Goal: Task Accomplishment & Management: Complete application form

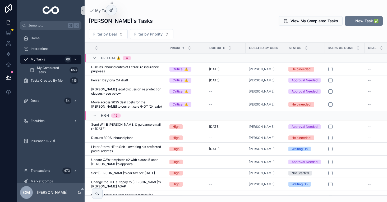
click at [366, 15] on div "[PERSON_NAME]'s Tasks View My Completed Tasks New Task ✅ Filter by Deal Filter …" at bounding box center [236, 104] width 303 height 183
click at [366, 28] on div "[PERSON_NAME]'s Tasks View My Completed Tasks New Task ✅ Filter by Deal Filter …" at bounding box center [236, 104] width 303 height 183
click at [366, 24] on button "New Task ✅" at bounding box center [364, 21] width 38 height 10
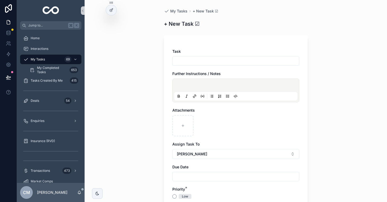
click at [234, 58] on input "scrollable content" at bounding box center [236, 60] width 126 height 7
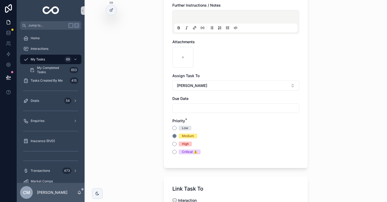
scroll to position [76, 0]
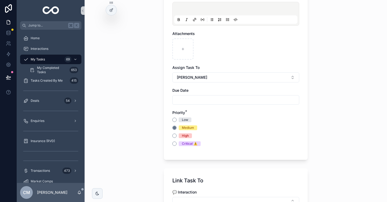
type input "**********"
click at [175, 145] on button "Critical ⚠️️" at bounding box center [175, 143] width 4 height 4
click at [207, 107] on div "**********" at bounding box center [236, 61] width 127 height 179
click at [207, 98] on input "scrollable content" at bounding box center [236, 99] width 126 height 7
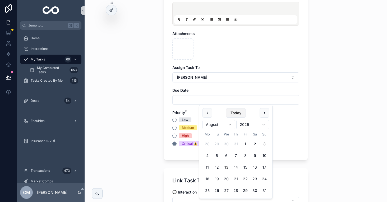
click at [233, 111] on button "Today" at bounding box center [236, 113] width 20 height 10
type input "**********"
click at [227, 169] on button "13" at bounding box center [227, 167] width 10 height 10
click at [135, 166] on div "**********" at bounding box center [236, 101] width 303 height 202
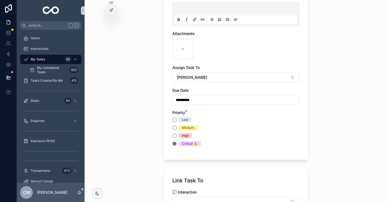
scroll to position [265, 0]
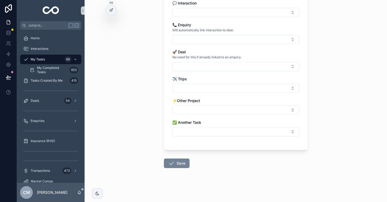
click at [168, 165] on icon "scrollable content" at bounding box center [171, 163] width 6 height 6
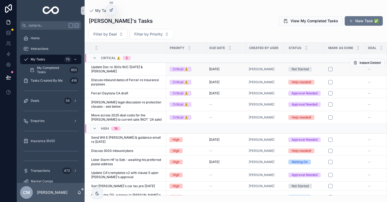
click at [302, 69] on div "Not Started" at bounding box center [300, 69] width 17 height 5
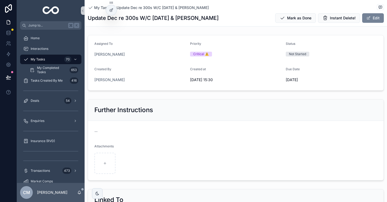
click at [378, 20] on button "Edit" at bounding box center [374, 18] width 22 height 10
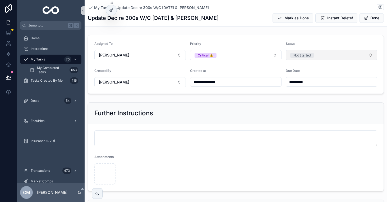
click at [303, 56] on div "Not Started" at bounding box center [302, 55] width 17 height 5
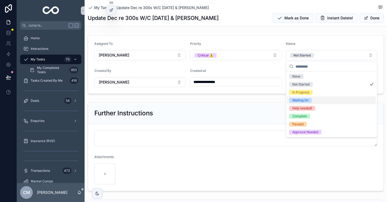
click at [306, 101] on div "Waiting On" at bounding box center [301, 100] width 16 height 5
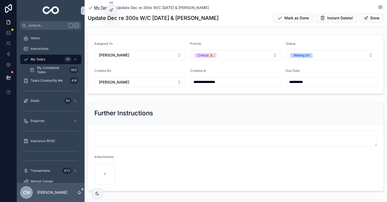
click at [97, 8] on span "My Tasks" at bounding box center [102, 7] width 17 height 5
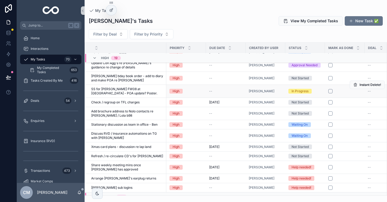
scroll to position [169, 0]
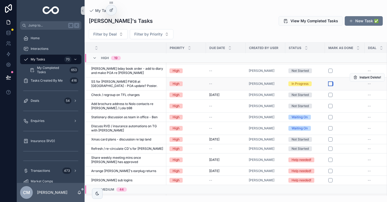
click at [332, 84] on button "scrollable content" at bounding box center [331, 84] width 4 height 4
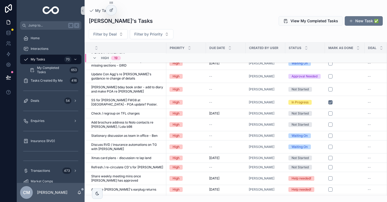
scroll to position [151, 0]
click at [365, 22] on button "New Task ✅" at bounding box center [364, 21] width 38 height 10
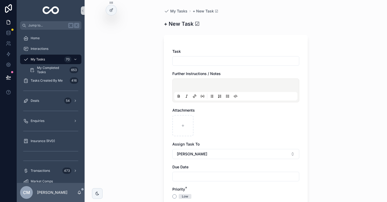
click at [210, 61] on input "scrollable content" at bounding box center [236, 60] width 126 height 7
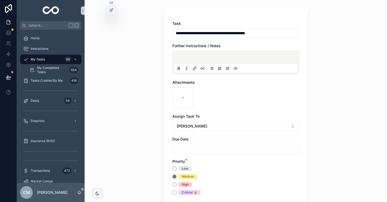
scroll to position [34, 0]
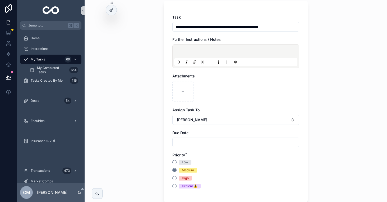
type input "**********"
click at [177, 179] on div "High" at bounding box center [236, 177] width 127 height 5
click at [175, 176] on button "High" at bounding box center [175, 178] width 4 height 4
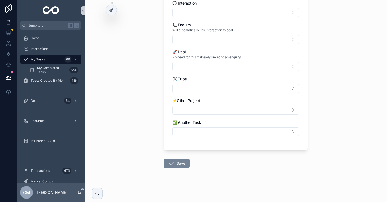
click at [174, 163] on icon "scrollable content" at bounding box center [171, 163] width 6 height 6
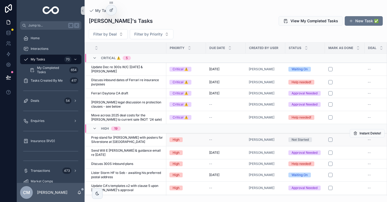
click at [299, 137] on div "Not Started" at bounding box center [300, 139] width 17 height 5
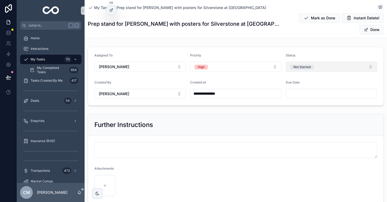
click at [324, 62] on button "Not Started" at bounding box center [332, 67] width 92 height 10
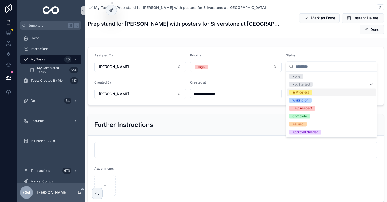
click at [315, 93] on div "In Progress" at bounding box center [331, 92] width 89 height 8
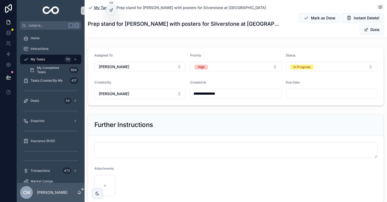
click at [98, 7] on span "My Tasks" at bounding box center [102, 7] width 17 height 5
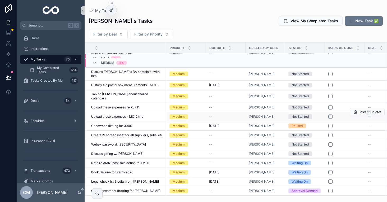
scroll to position [348, 0]
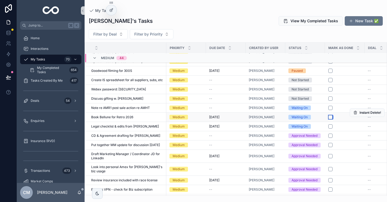
click at [332, 115] on button "scrollable content" at bounding box center [331, 117] width 4 height 4
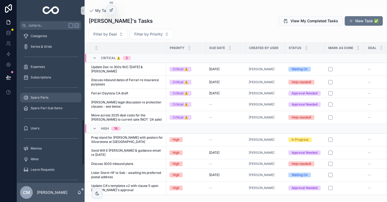
scroll to position [358, 0]
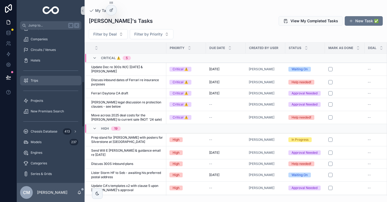
click at [39, 78] on div "Trips" at bounding box center [50, 80] width 55 height 8
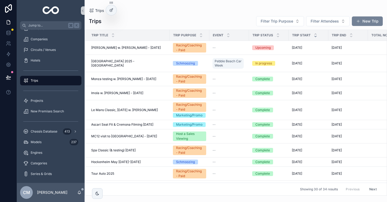
click at [373, 21] on button "New Trip" at bounding box center [367, 21] width 31 height 10
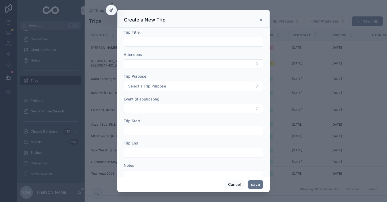
click at [206, 40] on input "scrollable content" at bounding box center [193, 41] width 139 height 7
type input "*"
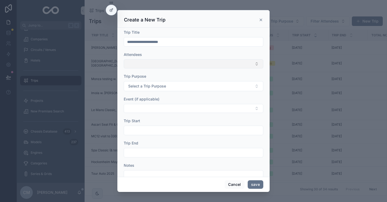
type input "**********"
click at [189, 65] on button "Select Button" at bounding box center [194, 63] width 140 height 9
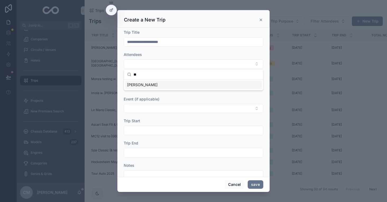
type input "**"
click at [151, 84] on span "[PERSON_NAME]" at bounding box center [142, 84] width 30 height 5
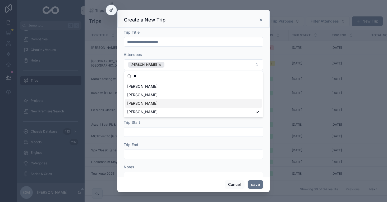
click at [148, 103] on span "[PERSON_NAME]" at bounding box center [142, 103] width 30 height 5
click at [144, 94] on span "[PERSON_NAME]" at bounding box center [142, 94] width 30 height 5
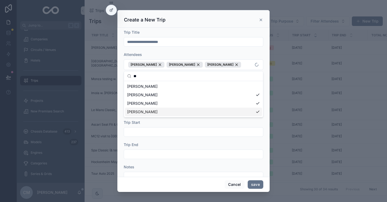
click at [186, 117] on div "** [PERSON_NAME] [PERSON_NAME] [PERSON_NAME] [PERSON_NAME]" at bounding box center [194, 94] width 140 height 46
click at [176, 124] on div "Trip Start" at bounding box center [194, 122] width 140 height 5
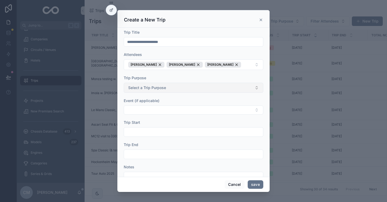
click at [152, 85] on span "Select a Trip Purpose" at bounding box center [147, 87] width 38 height 5
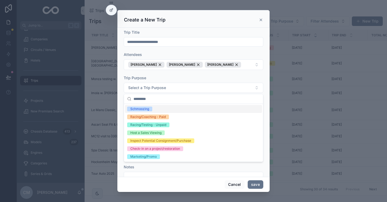
click at [163, 108] on div "Schmoozing" at bounding box center [193, 109] width 137 height 8
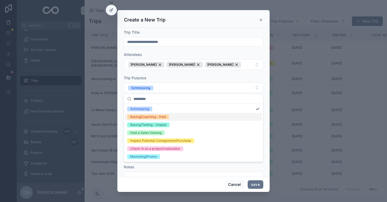
click at [174, 77] on div "Trip Purpose" at bounding box center [194, 77] width 140 height 5
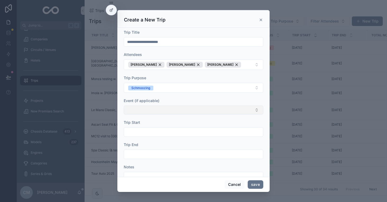
click at [148, 110] on button "Select Button" at bounding box center [194, 109] width 140 height 9
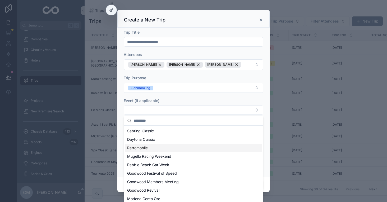
click at [147, 148] on span "Retromobile" at bounding box center [137, 147] width 21 height 5
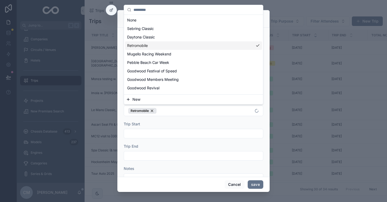
click at [155, 135] on div "Jump to... K Home Interactions My Tasks 69 Tasks Created By Me 417 Deals 54 Enq…" at bounding box center [202, 101] width 370 height 202
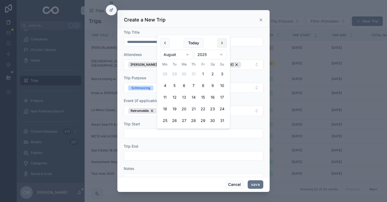
click at [220, 44] on button "scrollable content" at bounding box center [223, 43] width 10 height 10
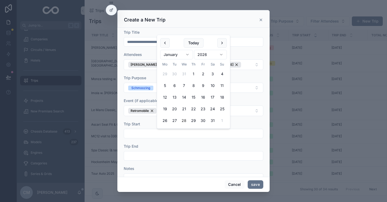
click at [185, 121] on button "28" at bounding box center [184, 121] width 10 height 10
type input "**********"
click at [146, 154] on input "scrollable content" at bounding box center [193, 155] width 139 height 7
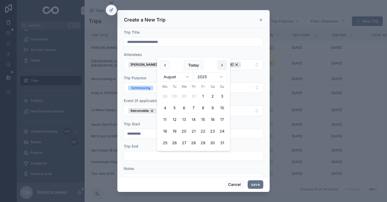
click at [223, 65] on button "scrollable content" at bounding box center [223, 65] width 10 height 10
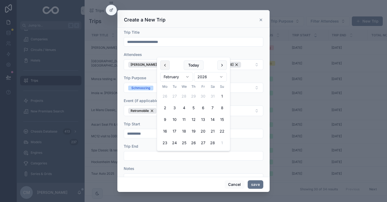
click at [165, 64] on button "scrollable content" at bounding box center [165, 65] width 10 height 10
click at [221, 66] on button "scrollable content" at bounding box center [223, 65] width 10 height 10
click at [221, 95] on button "1" at bounding box center [223, 96] width 10 height 10
type input "**********"
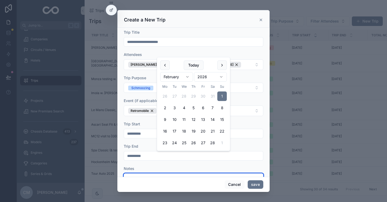
click at [197, 176] on textarea "scrollable content" at bounding box center [194, 181] width 140 height 16
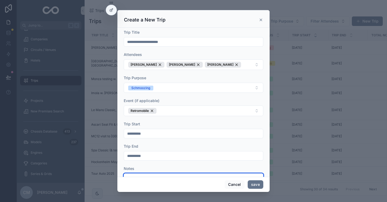
scroll to position [22, 0]
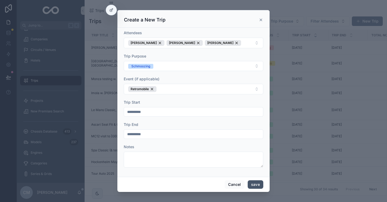
click at [256, 183] on button "save" at bounding box center [256, 184] width 16 height 8
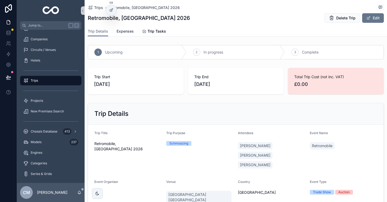
click at [126, 33] on span "Expenses" at bounding box center [125, 31] width 17 height 5
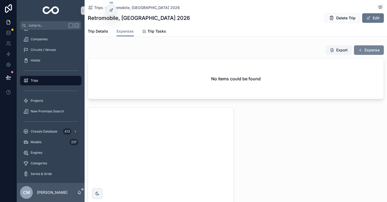
click at [361, 51] on span "scrollable content" at bounding box center [361, 50] width 4 height 4
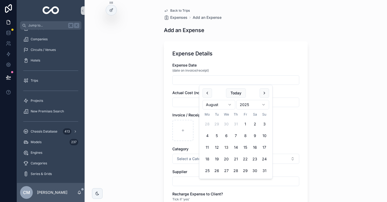
click at [196, 79] on input "scrollable content" at bounding box center [236, 79] width 126 height 7
click at [261, 93] on button "scrollable content" at bounding box center [265, 93] width 10 height 10
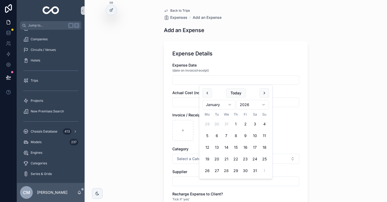
click at [227, 170] on button "28" at bounding box center [227, 171] width 10 height 10
type input "**********"
click at [191, 102] on input "scrollable content" at bounding box center [236, 101] width 126 height 7
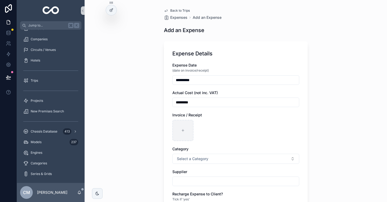
type input "*********"
click at [183, 133] on div "scrollable content" at bounding box center [183, 130] width 21 height 21
type input "**********"
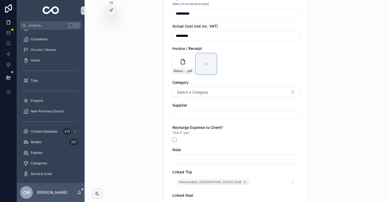
scroll to position [71, 0]
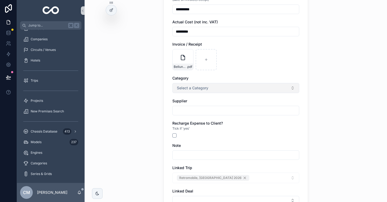
click at [196, 88] on span "Select a Category" at bounding box center [192, 87] width 31 height 5
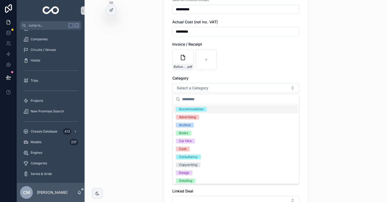
click at [197, 107] on div "Accommodation" at bounding box center [191, 109] width 25 height 5
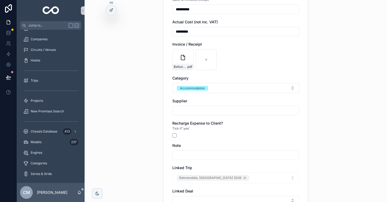
click at [190, 110] on input "scrollable content" at bounding box center [236, 110] width 126 height 7
type input "**********"
click at [185, 156] on input "scrollable content" at bounding box center [236, 154] width 126 height 7
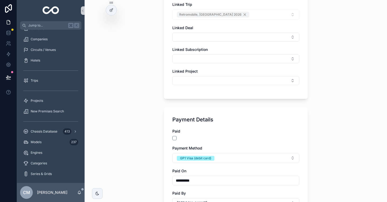
scroll to position [259, 0]
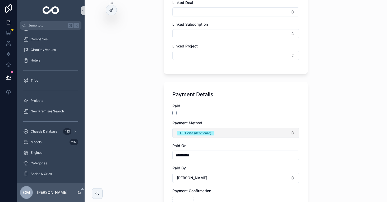
type input "**********"
click at [206, 133] on div "GP1 Visa (debit card)" at bounding box center [195, 132] width 31 height 5
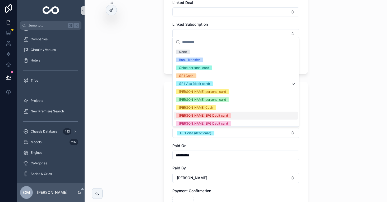
click at [209, 114] on div "[PERSON_NAME] EFG Debit card" at bounding box center [203, 115] width 49 height 5
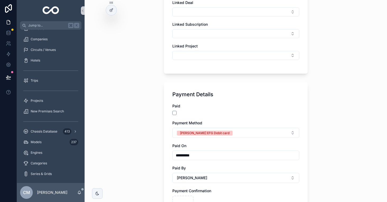
click at [134, 142] on div "**********" at bounding box center [236, 101] width 303 height 202
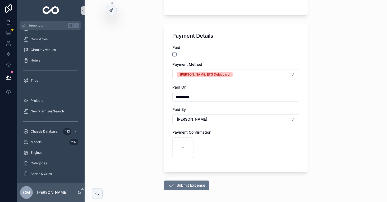
scroll to position [331, 0]
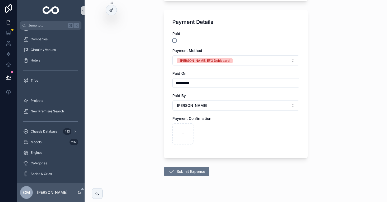
click at [203, 80] on input "**********" at bounding box center [236, 82] width 126 height 7
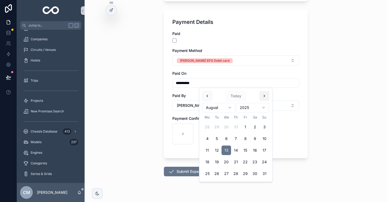
click at [263, 94] on button "scrollable content" at bounding box center [265, 96] width 10 height 10
click at [226, 175] on button "28" at bounding box center [227, 174] width 10 height 10
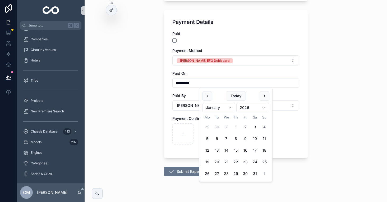
type input "**********"
click at [130, 130] on div "**********" at bounding box center [236, 101] width 303 height 202
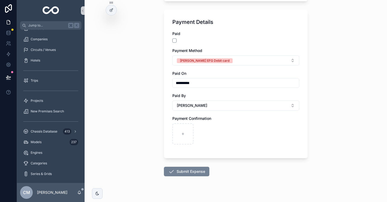
click at [200, 172] on button "Submit Expense" at bounding box center [187, 171] width 46 height 10
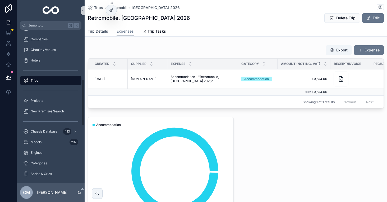
click at [101, 30] on span "Trip Details" at bounding box center [98, 31] width 20 height 5
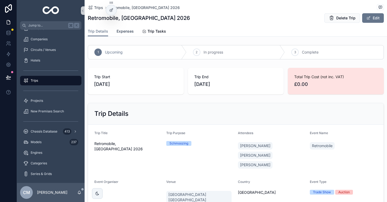
click at [123, 29] on span "Expenses" at bounding box center [125, 31] width 17 height 5
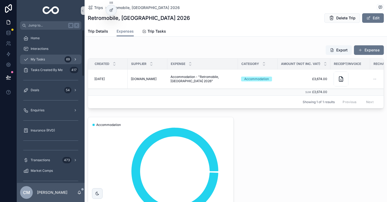
click at [45, 61] on span "My Tasks" at bounding box center [38, 59] width 14 height 4
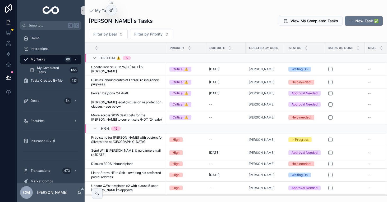
click at [181, 16] on div "[PERSON_NAME]'s Tasks View My Completed Tasks New Task ✅" at bounding box center [236, 21] width 294 height 10
